Goal: Task Accomplishment & Management: Use online tool/utility

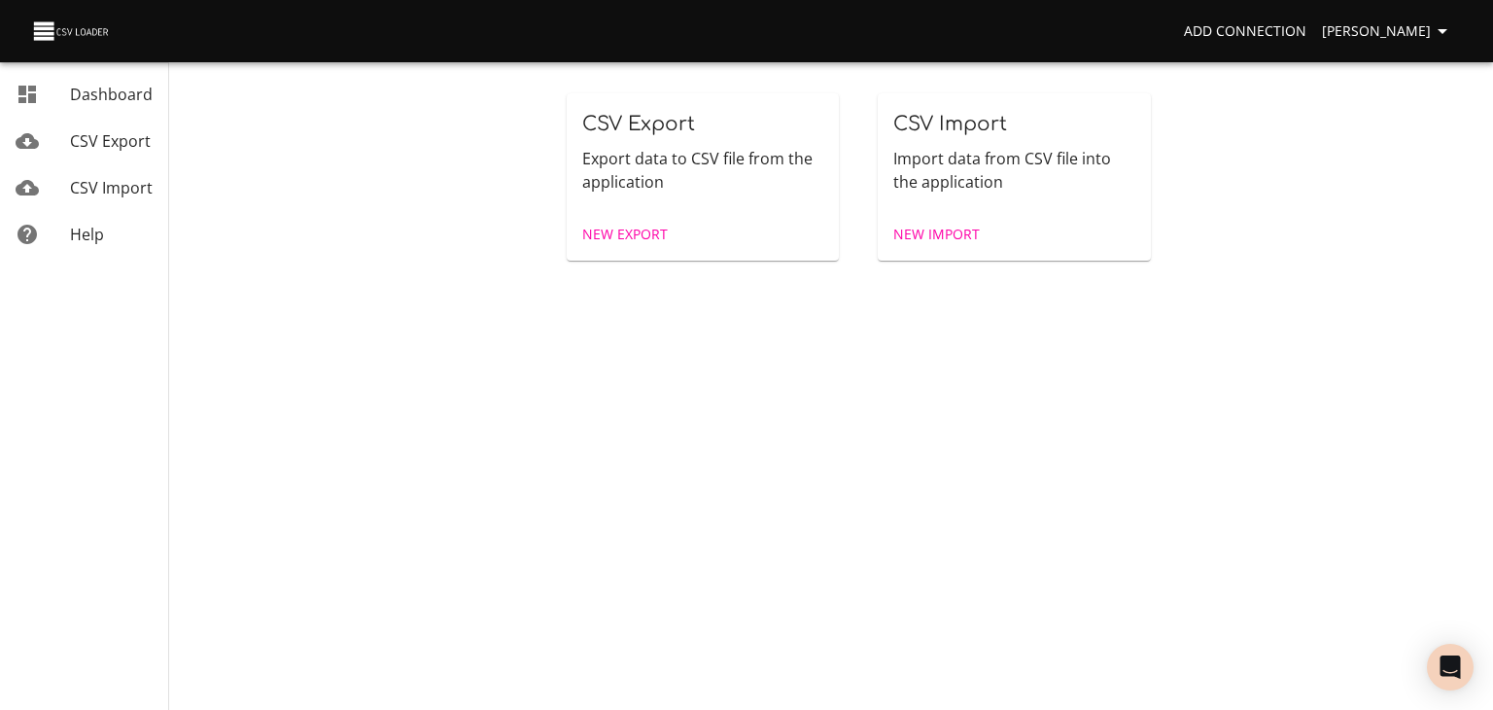
click at [139, 198] on span "CSV Import" at bounding box center [111, 187] width 83 height 21
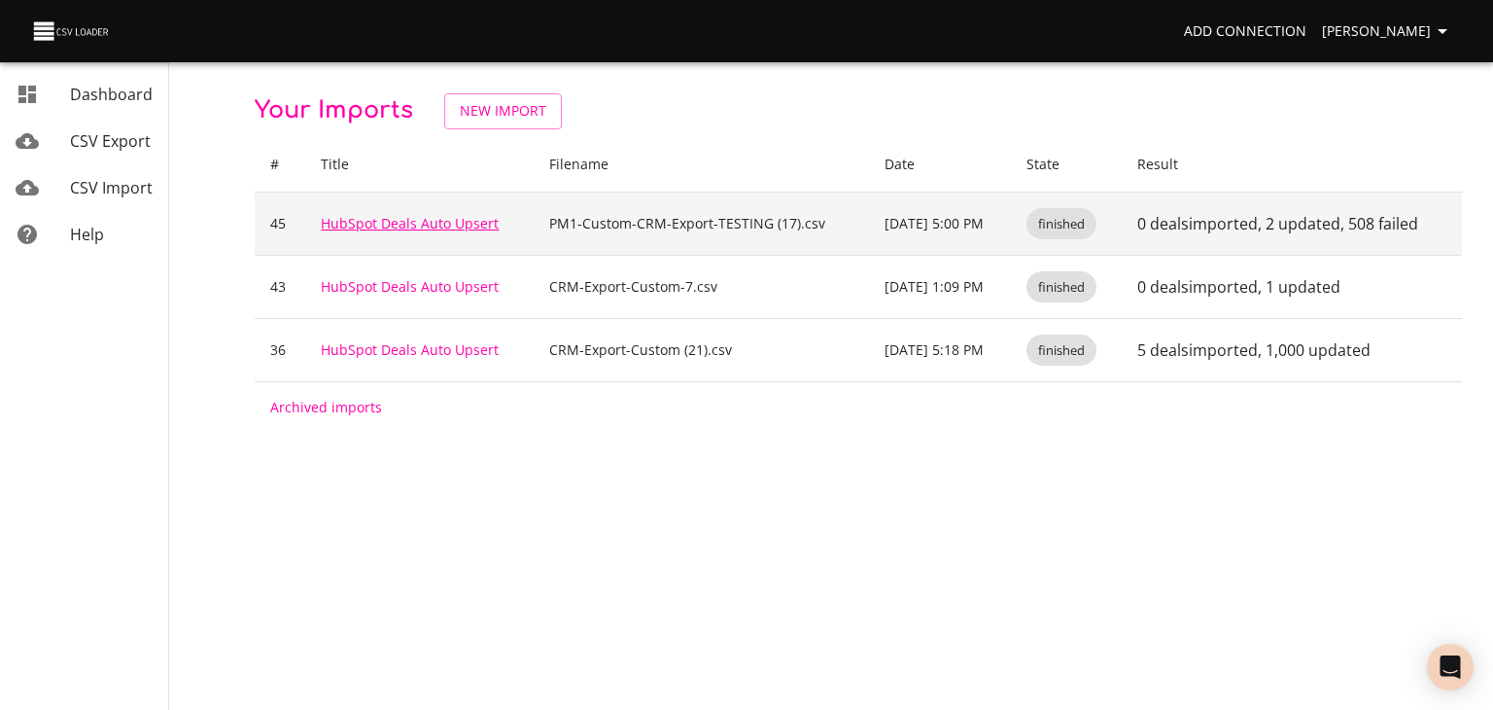
click at [384, 232] on link "HubSpot Deals Auto Upsert" at bounding box center [410, 223] width 178 height 18
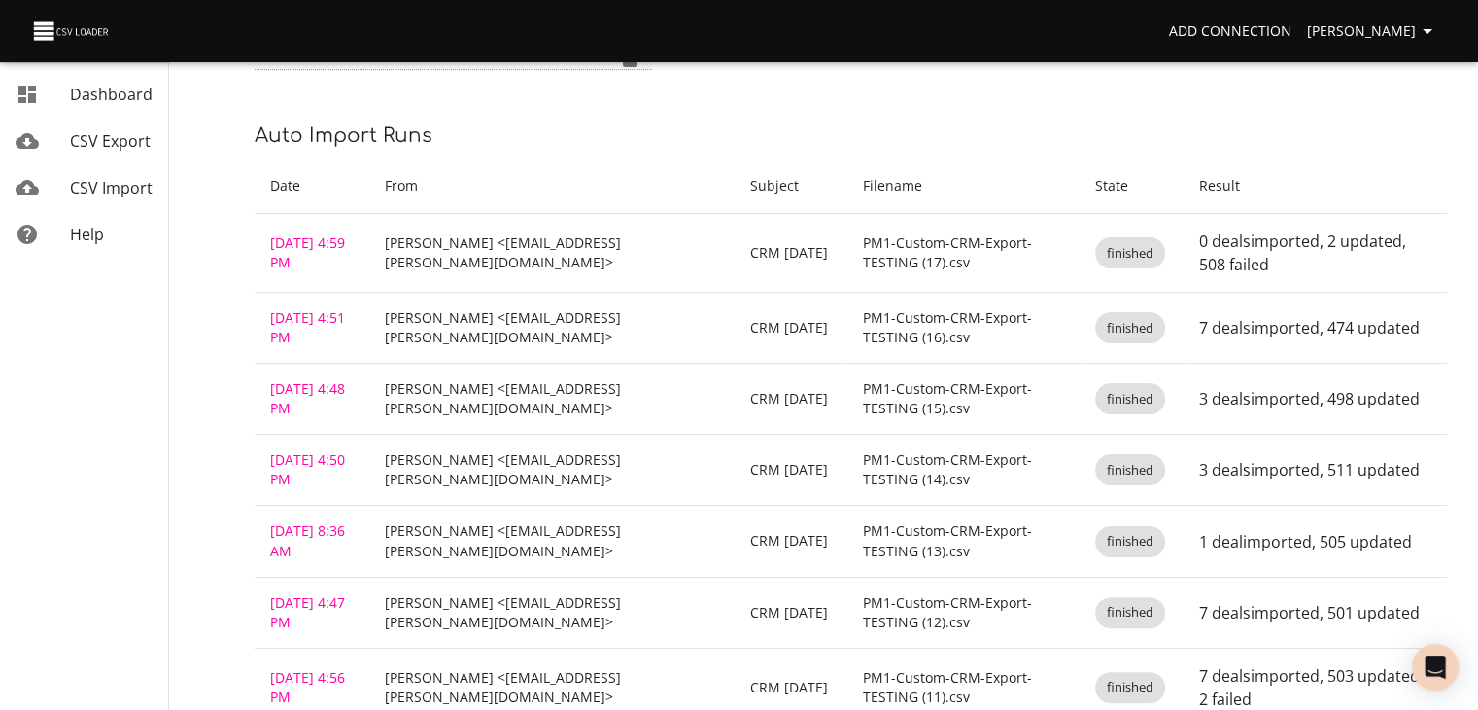
scroll to position [358, 0]
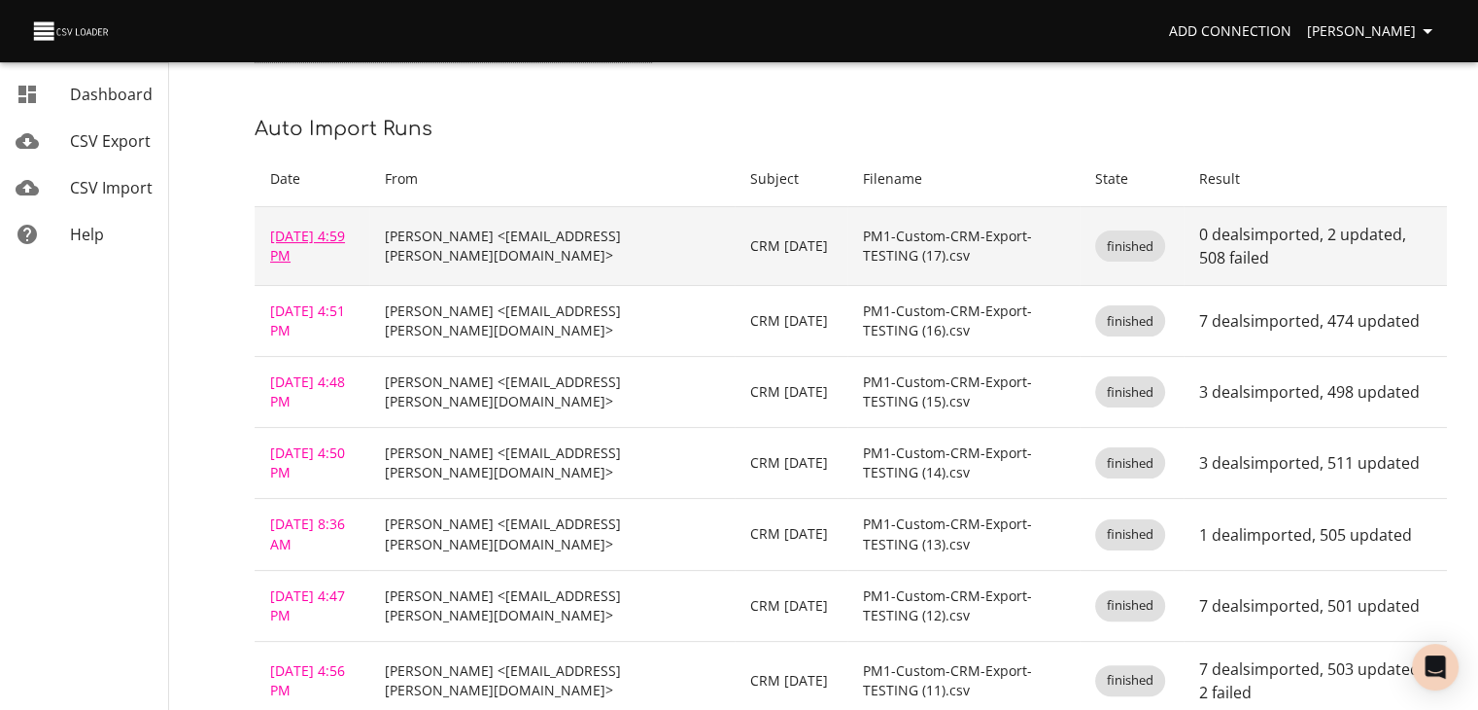
click at [311, 264] on link "[DATE] 4:59 PM" at bounding box center [307, 245] width 75 height 38
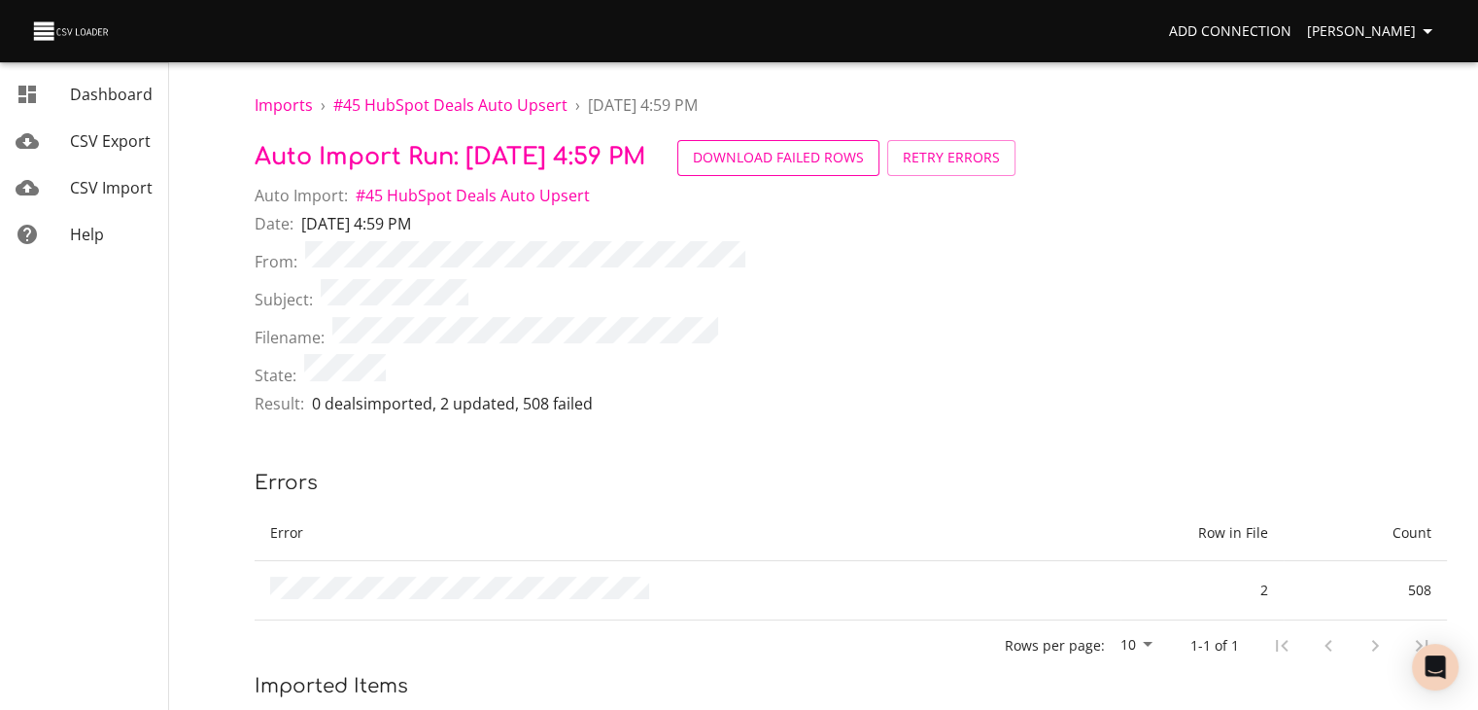
click at [864, 170] on span "Download Failed Rows" at bounding box center [778, 158] width 171 height 24
click at [1016, 176] on button "Retry Errors" at bounding box center [951, 158] width 128 height 36
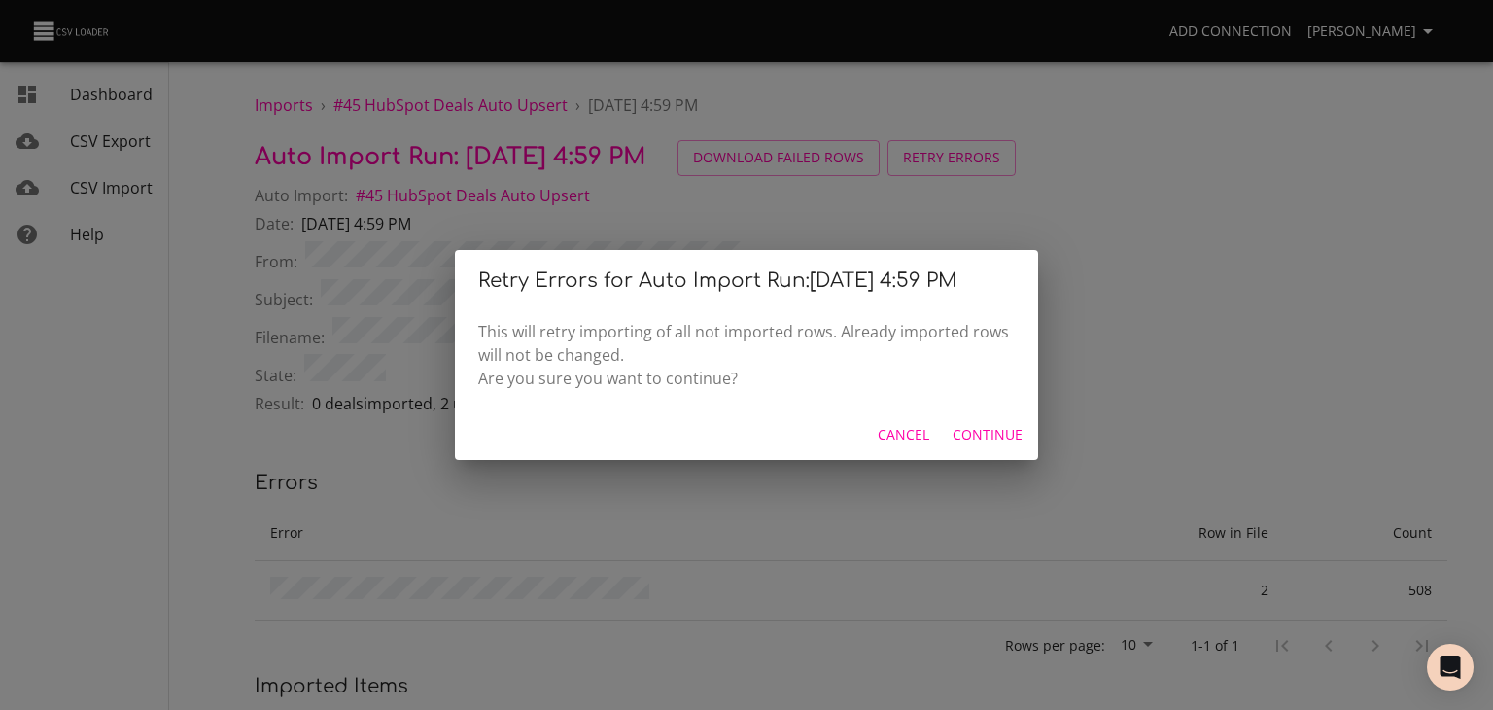
click at [993, 453] on button "Continue" at bounding box center [988, 435] width 86 height 36
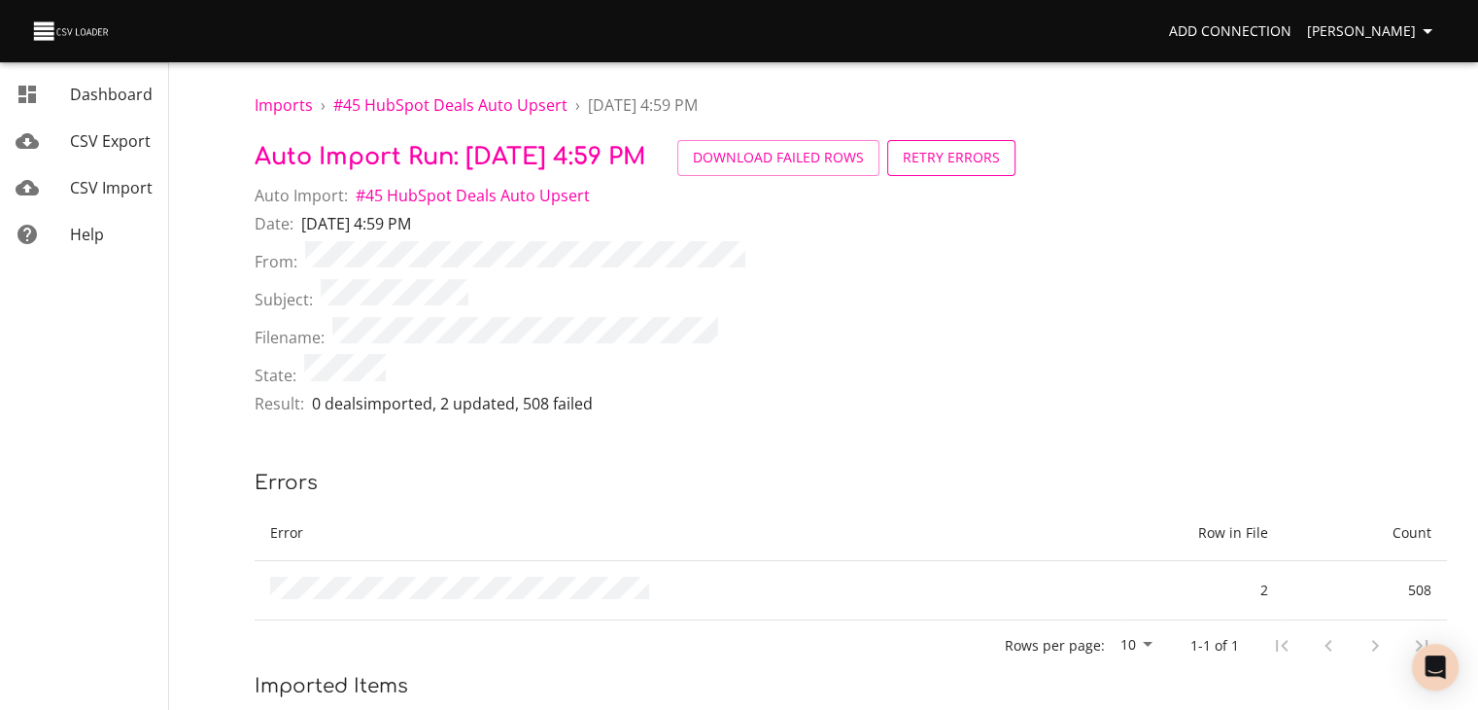
click at [1023, 155] on span "Download Failed Rows Retry Errors" at bounding box center [850, 158] width 346 height 36
click at [1011, 279] on div "From:" at bounding box center [851, 260] width 1193 height 38
click at [956, 317] on div "Subject:" at bounding box center [851, 298] width 1193 height 38
click at [864, 170] on span "Download Failed Rows" at bounding box center [778, 158] width 171 height 24
click at [1160, 392] on div "State:" at bounding box center [851, 373] width 1193 height 38
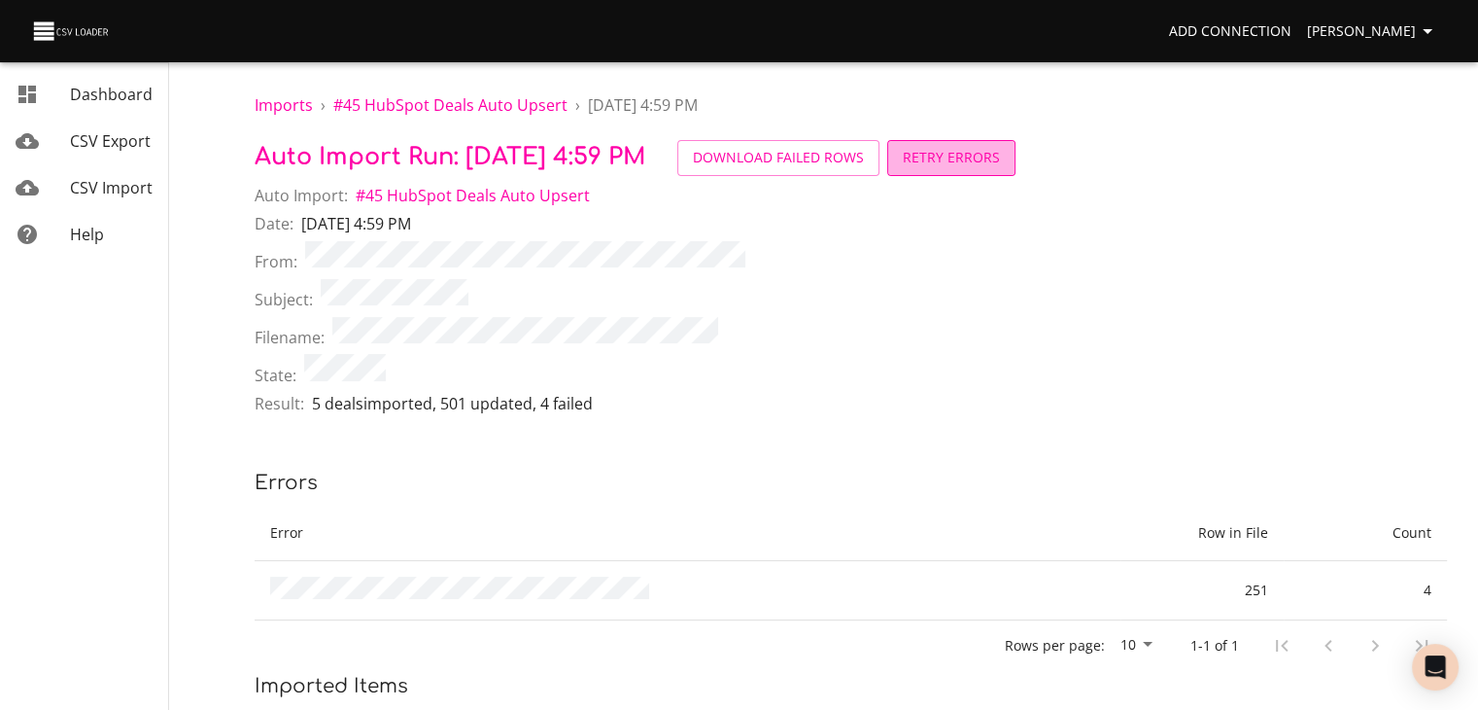
click at [1000, 164] on span "Retry Errors" at bounding box center [951, 158] width 97 height 24
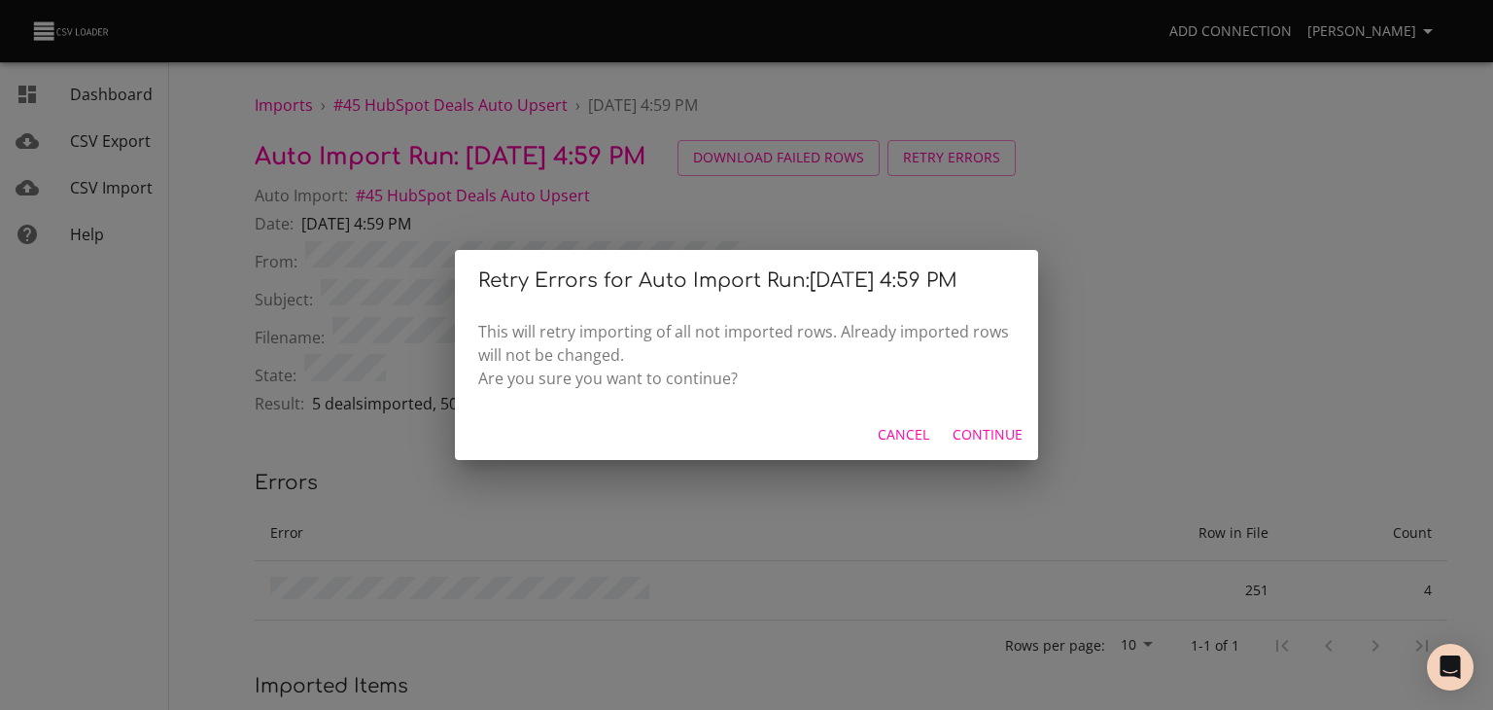
click at [984, 447] on span "Continue" at bounding box center [987, 435] width 70 height 24
